Goal: Task Accomplishment & Management: Complete application form

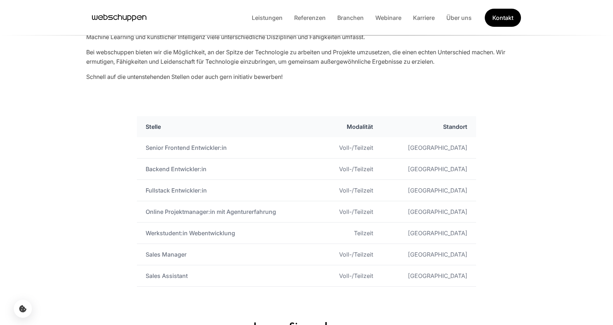
scroll to position [338, 0]
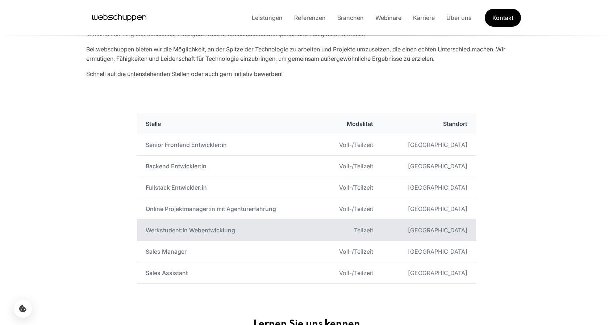
click at [189, 228] on td "Werkstudent:in Webentwicklung" at bounding box center [228, 230] width 182 height 21
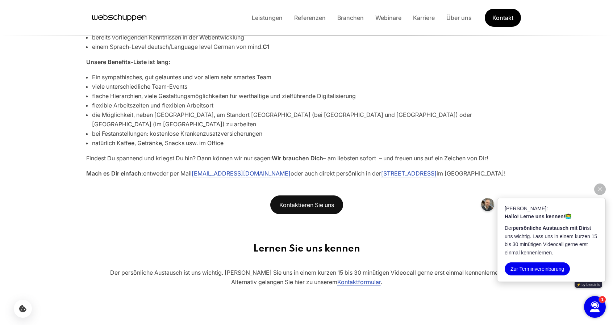
scroll to position [386, 0]
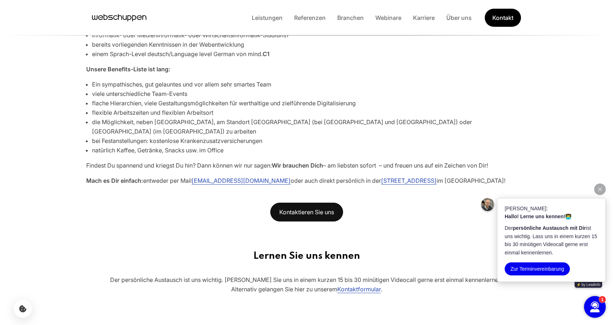
click at [598, 192] on button "button" at bounding box center [600, 190] width 12 height 12
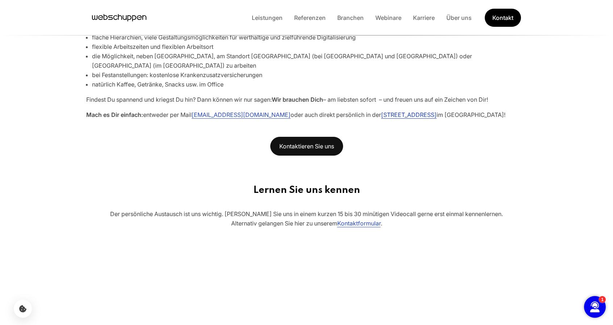
scroll to position [435, 0]
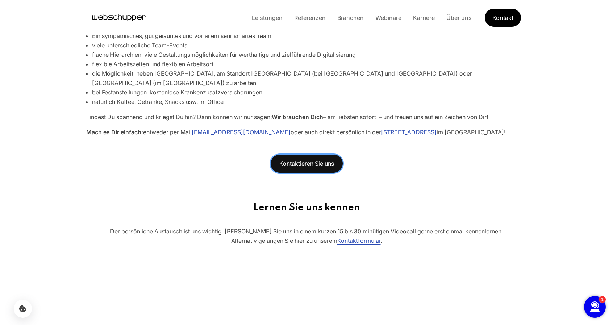
click at [320, 154] on link "Kontaktieren Sie uns" at bounding box center [306, 163] width 73 height 19
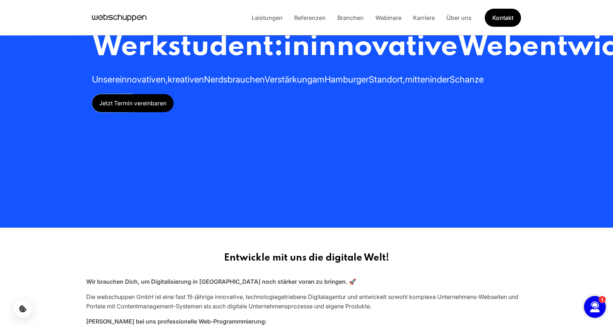
scroll to position [0, 0]
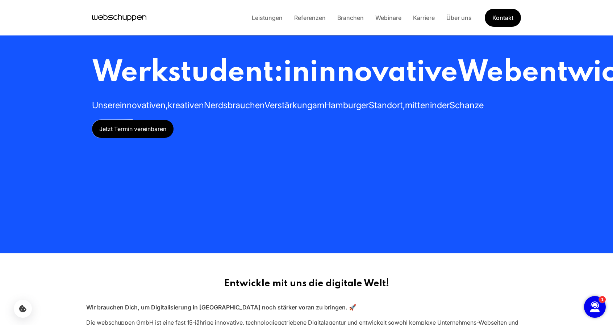
drag, startPoint x: 131, startPoint y: 11, endPoint x: 101, endPoint y: 50, distance: 49.1
click at [101, 50] on div "Werkstudent:in innovative Webentwicklung Unsere innovativen, kreativen Nerds br…" at bounding box center [307, 127] width 464 height 254
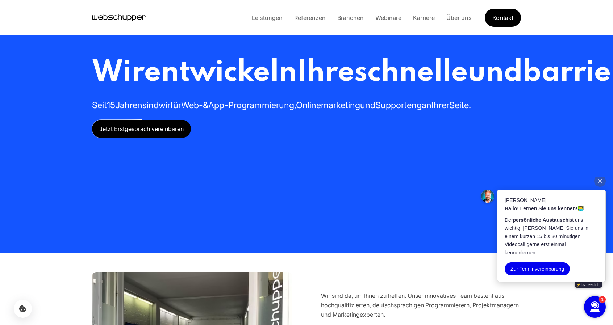
scroll to position [96, 0]
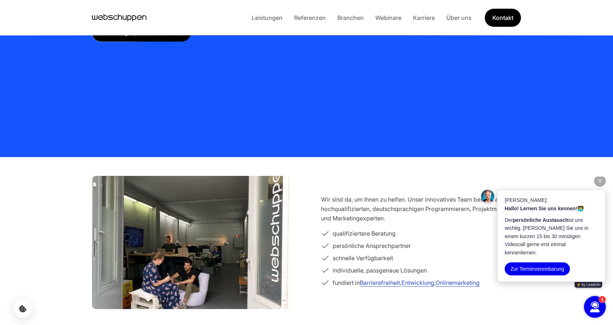
click at [599, 183] on icon "button" at bounding box center [600, 181] width 4 height 4
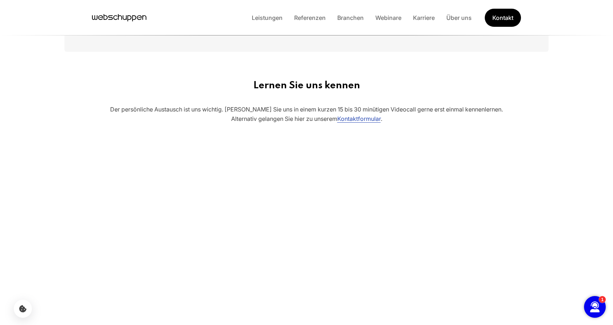
scroll to position [0, 0]
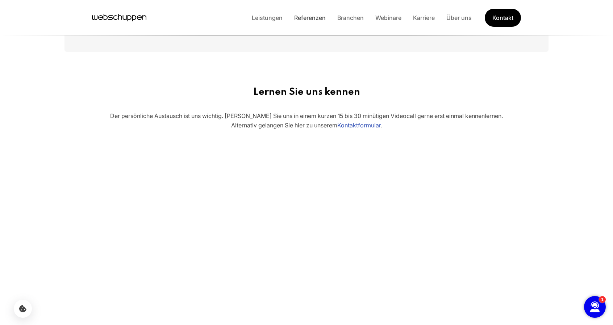
click at [315, 18] on link "Referenzen" at bounding box center [309, 17] width 43 height 7
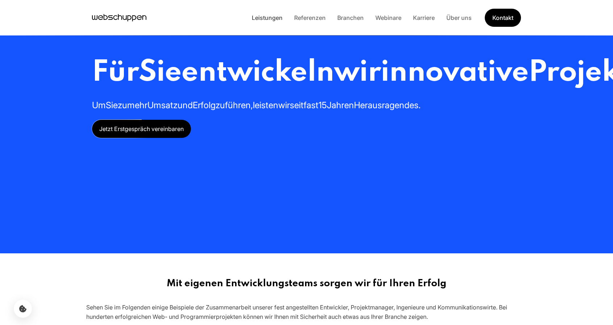
click at [278, 17] on link "Leistungen" at bounding box center [267, 17] width 42 height 7
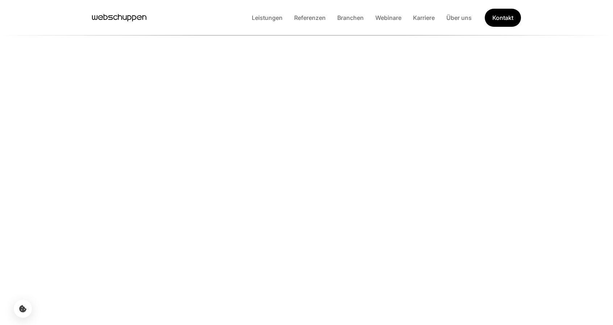
click at [315, 13] on li "Referenzen" at bounding box center [309, 17] width 43 height 9
click at [313, 18] on link "Referenzen" at bounding box center [309, 17] width 43 height 7
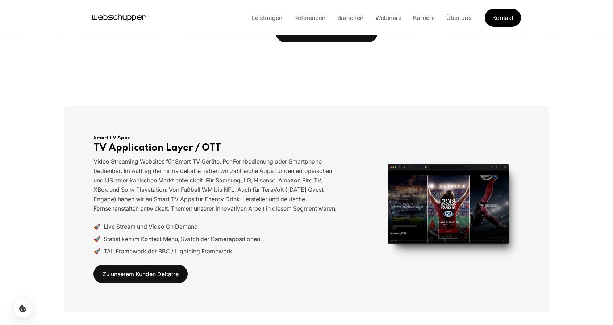
scroll to position [2899, 0]
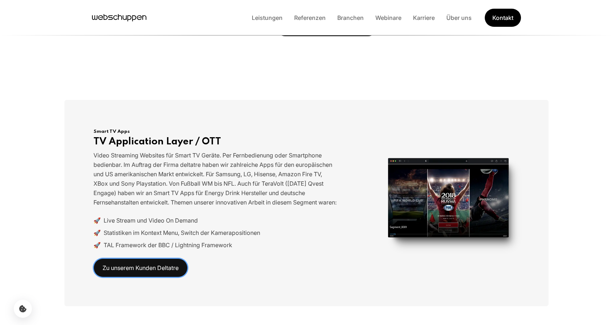
click at [145, 259] on link "Zu unserem Kunden Deltatre" at bounding box center [141, 268] width 94 height 19
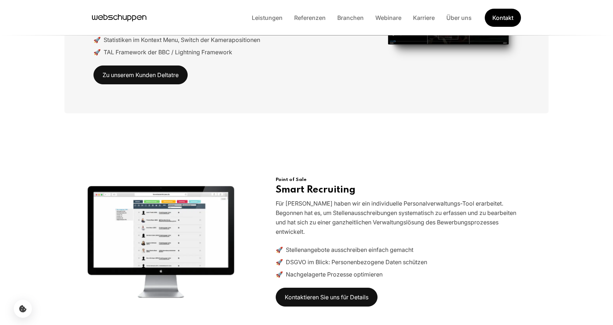
click at [70, 188] on div "Point of Sale Smart Recruiting Für Kunden haben wir ein individuelle Personalve…" at bounding box center [307, 242] width 484 height 188
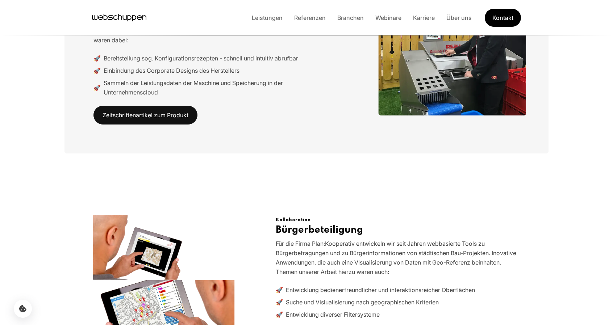
scroll to position [3962, 0]
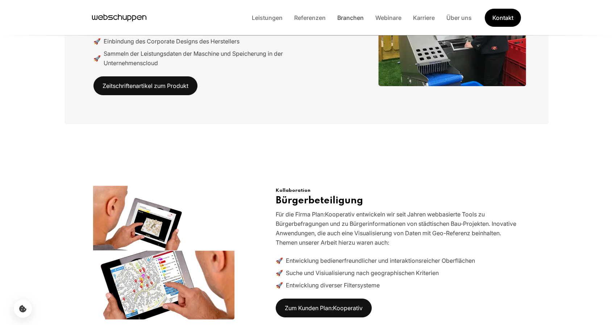
click at [354, 16] on link "Branchen" at bounding box center [351, 17] width 38 height 7
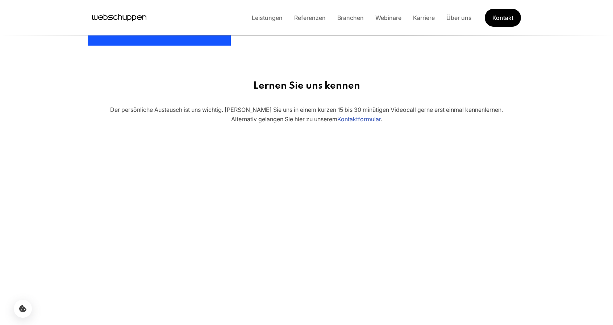
scroll to position [628, 0]
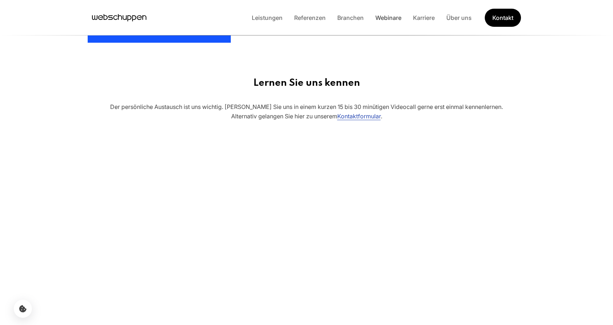
click at [391, 16] on link "Webinare" at bounding box center [389, 17] width 38 height 7
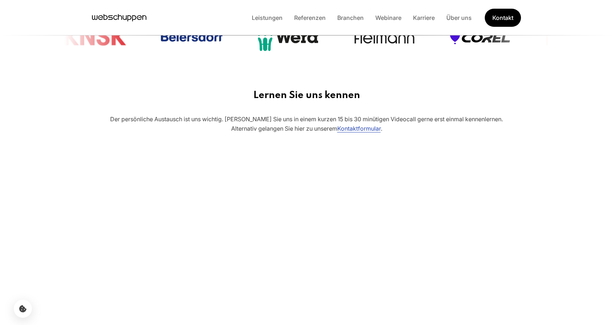
scroll to position [870, 0]
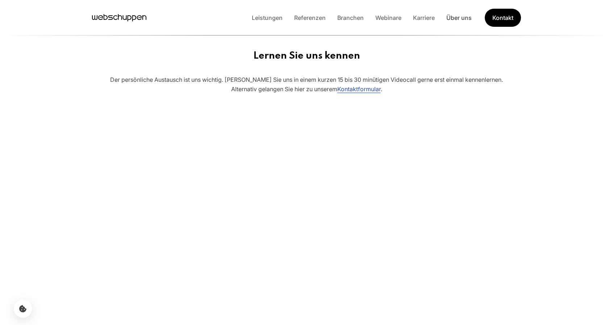
click at [459, 17] on link "Über uns" at bounding box center [459, 17] width 37 height 7
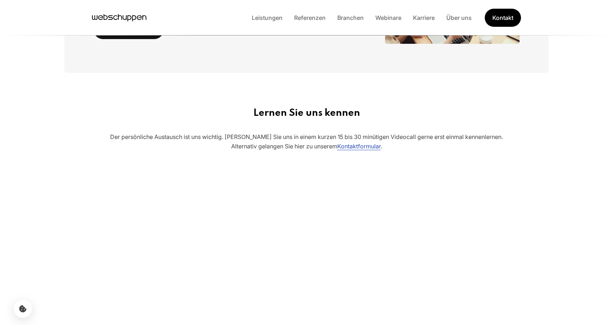
scroll to position [115, 0]
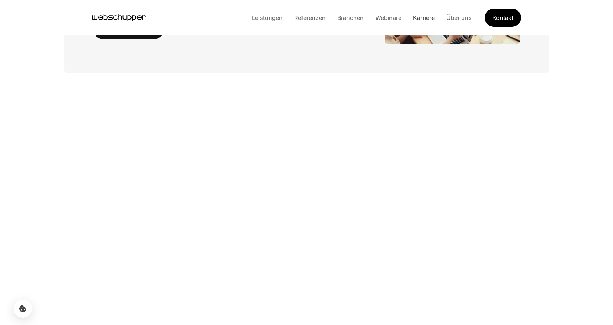
click at [424, 17] on link "Karriere" at bounding box center [423, 17] width 33 height 7
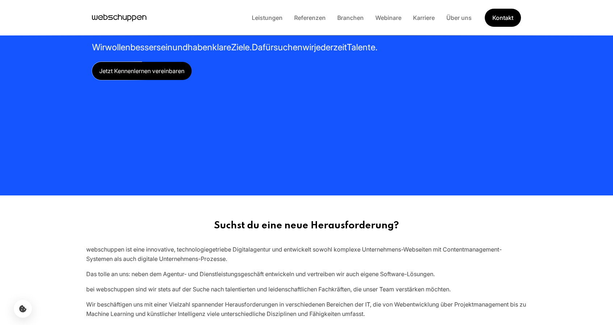
scroll to position [48, 0]
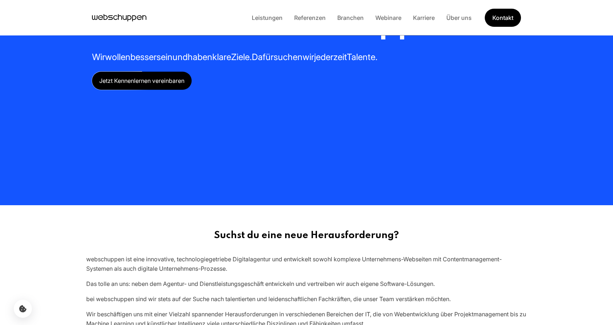
click at [152, 82] on span "Jetzt Kennenlernen vereinbaren" at bounding box center [142, 81] width 100 height 18
